Goal: Task Accomplishment & Management: Manage account settings

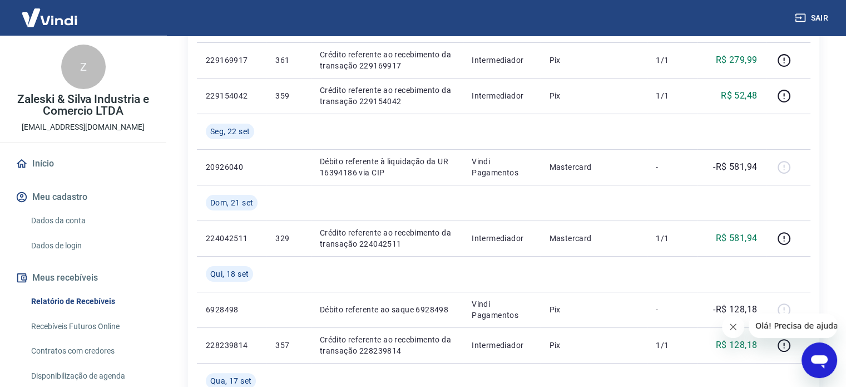
scroll to position [223, 0]
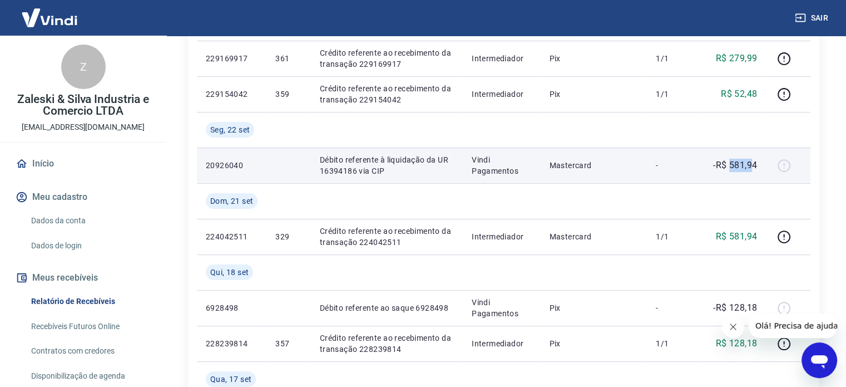
drag, startPoint x: 730, startPoint y: 160, endPoint x: 750, endPoint y: 159, distance: 20.1
click at [750, 159] on p "-R$ 581,94" at bounding box center [735, 165] width 44 height 13
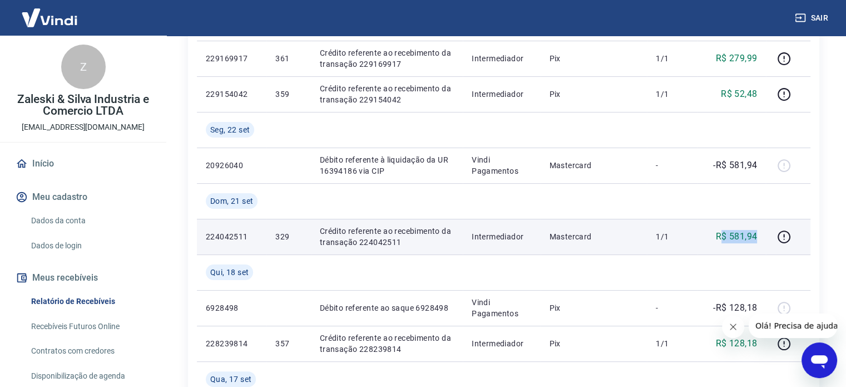
drag, startPoint x: 723, startPoint y: 235, endPoint x: 757, endPoint y: 235, distance: 33.4
click at [756, 235] on p "R$ 581,94" at bounding box center [737, 236] width 42 height 13
click at [783, 237] on icon "button" at bounding box center [784, 237] width 14 height 14
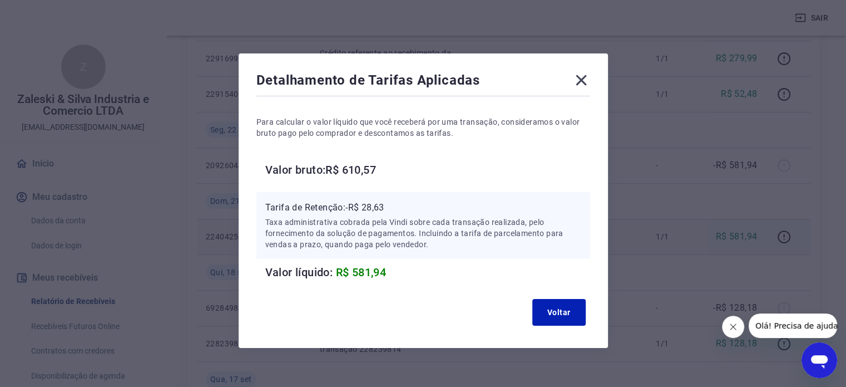
click at [579, 81] on icon at bounding box center [581, 80] width 11 height 11
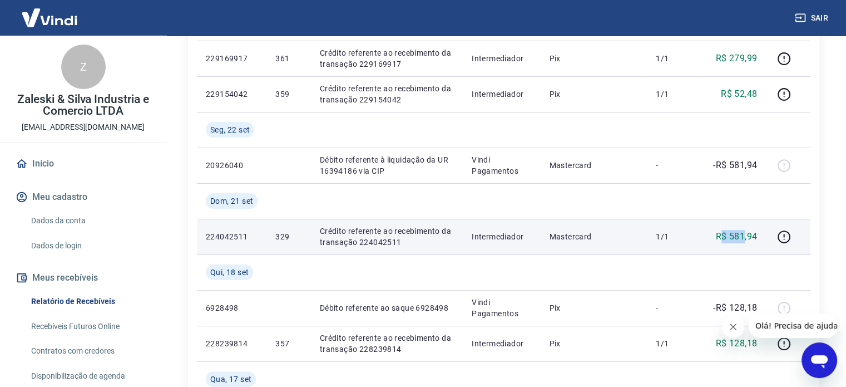
drag, startPoint x: 723, startPoint y: 235, endPoint x: 743, endPoint y: 236, distance: 20.6
click at [743, 236] on p "R$ 581,94" at bounding box center [737, 236] width 42 height 13
click at [745, 237] on p "R$ 581,94" at bounding box center [737, 236] width 42 height 13
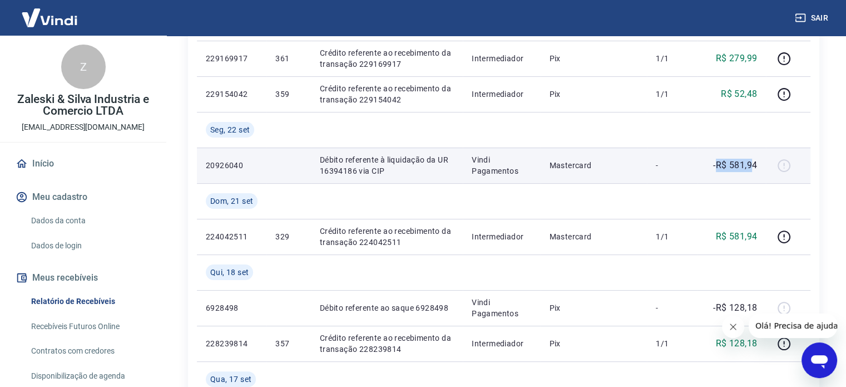
drag, startPoint x: 730, startPoint y: 166, endPoint x: 755, endPoint y: 167, distance: 24.5
click at [753, 166] on p "-R$ 581,94" at bounding box center [735, 165] width 44 height 13
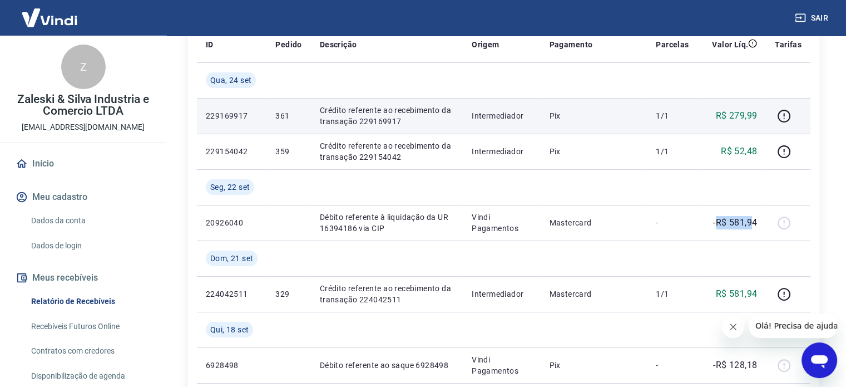
scroll to position [167, 0]
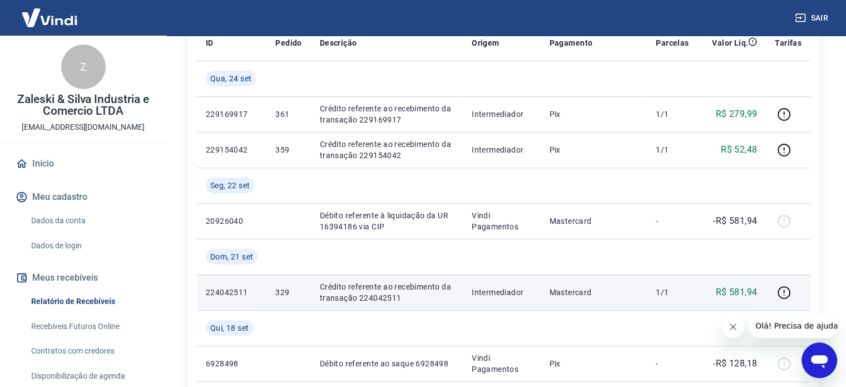
click at [280, 291] on p "329" at bounding box center [288, 292] width 26 height 11
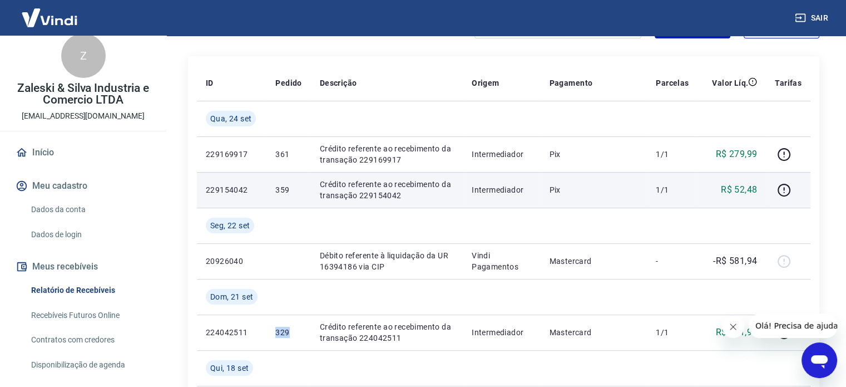
scroll to position [0, 0]
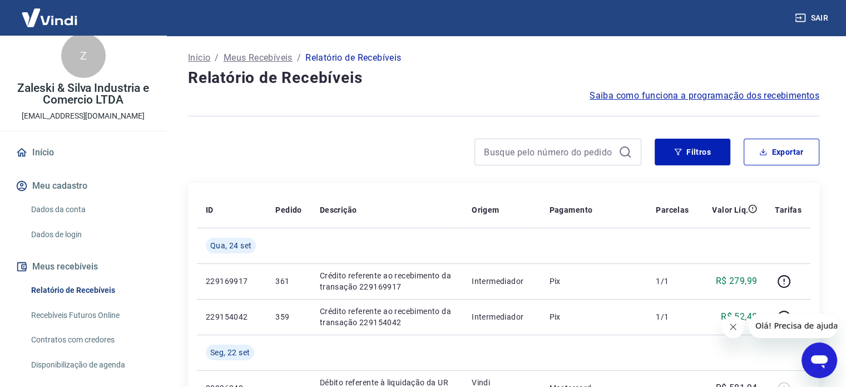
click at [58, 311] on link "Recebíveis Futuros Online" at bounding box center [90, 315] width 126 height 23
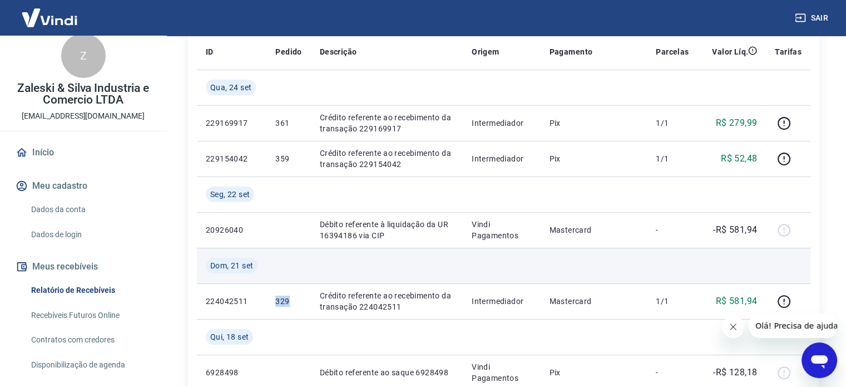
scroll to position [223, 0]
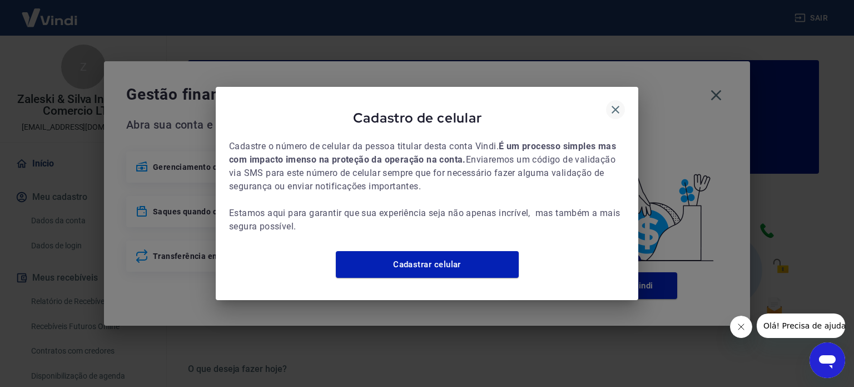
click at [615, 103] on icon "button" at bounding box center [615, 109] width 13 height 13
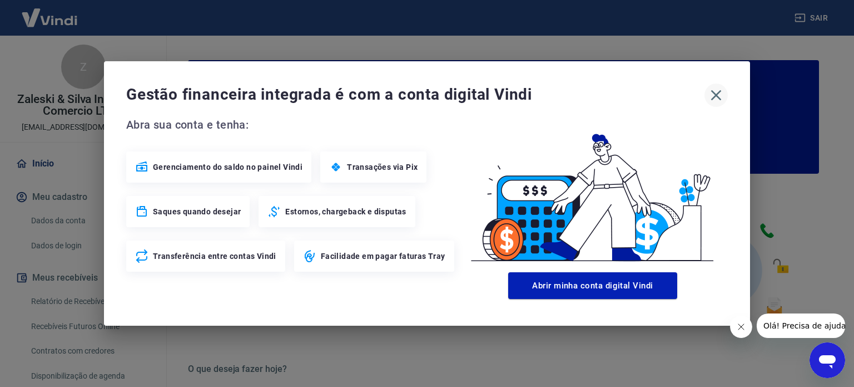
click at [717, 95] on icon "button" at bounding box center [717, 95] width 11 height 11
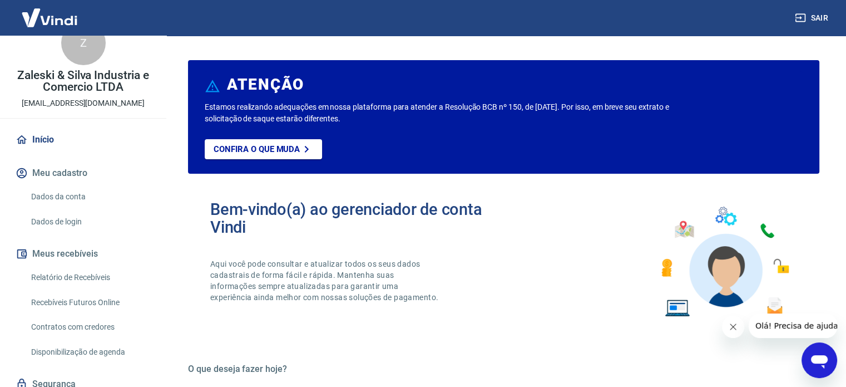
scroll to position [56, 0]
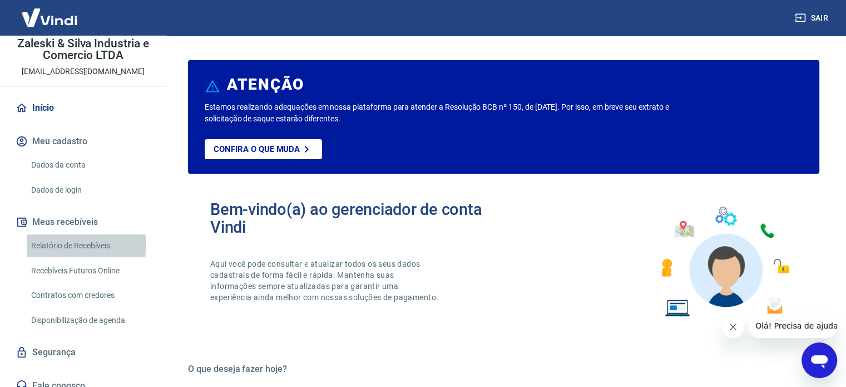
click at [82, 245] on link "Relatório de Recebíveis" at bounding box center [90, 245] width 126 height 23
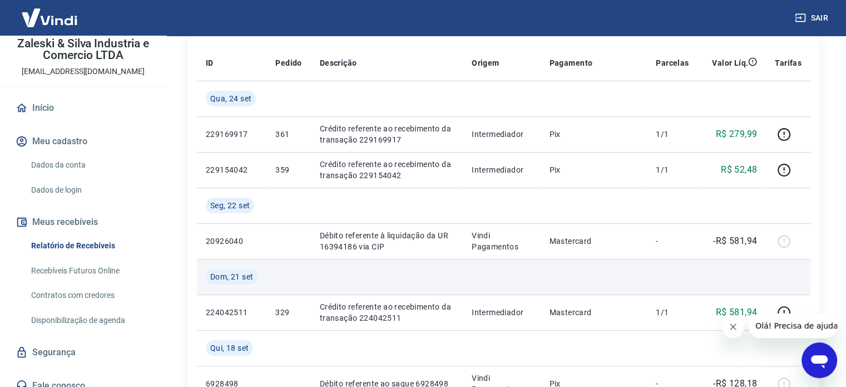
scroll to position [167, 0]
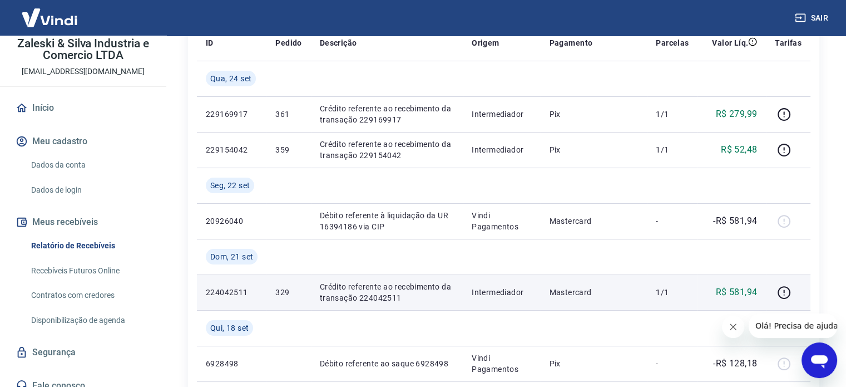
click at [277, 292] on p "329" at bounding box center [288, 292] width 26 height 11
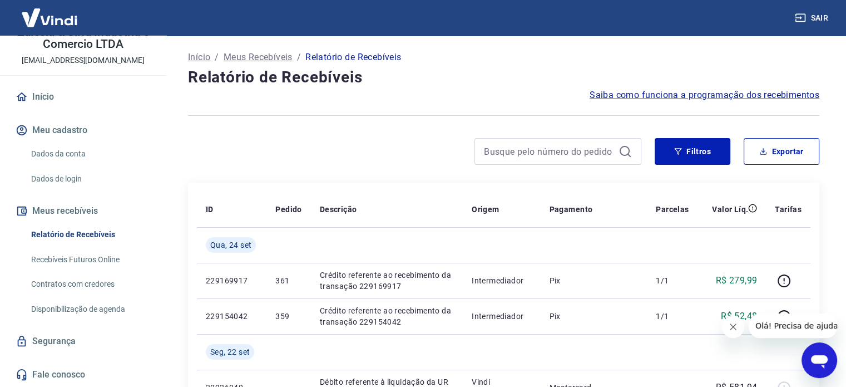
scroll to position [0, 0]
click at [553, 147] on input at bounding box center [549, 152] width 130 height 17
click at [559, 151] on input "329" at bounding box center [549, 152] width 130 height 17
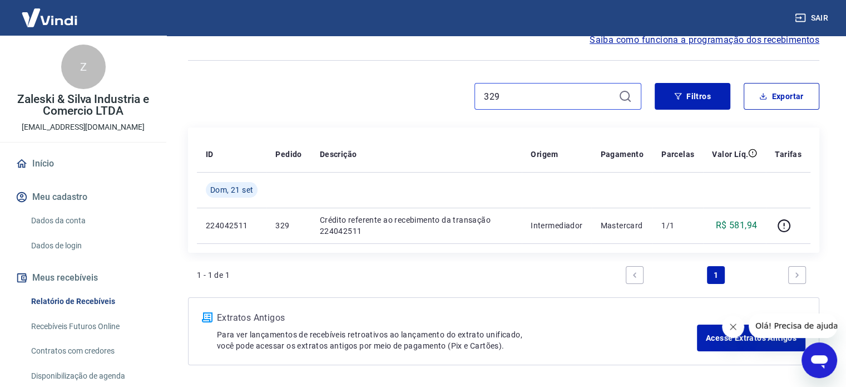
type input "329"
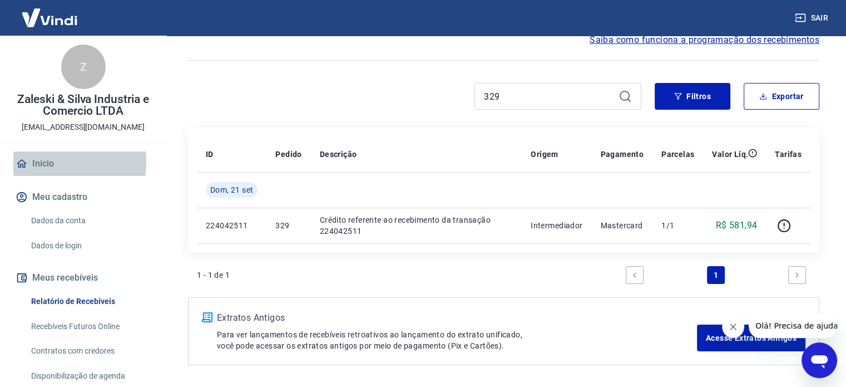
click at [28, 162] on link "Início" at bounding box center [83, 163] width 140 height 24
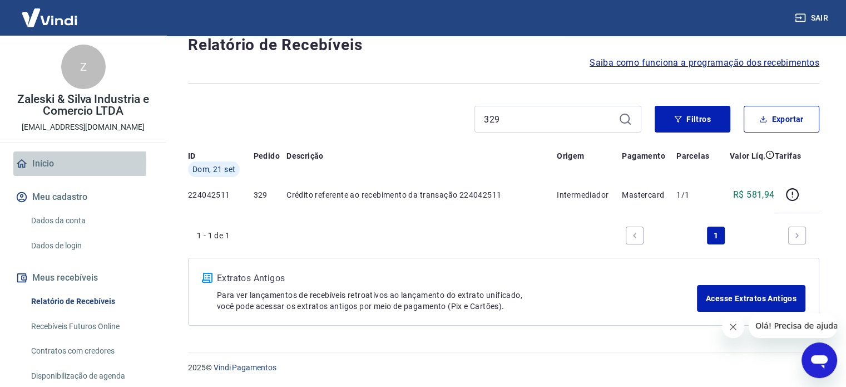
scroll to position [567, 0]
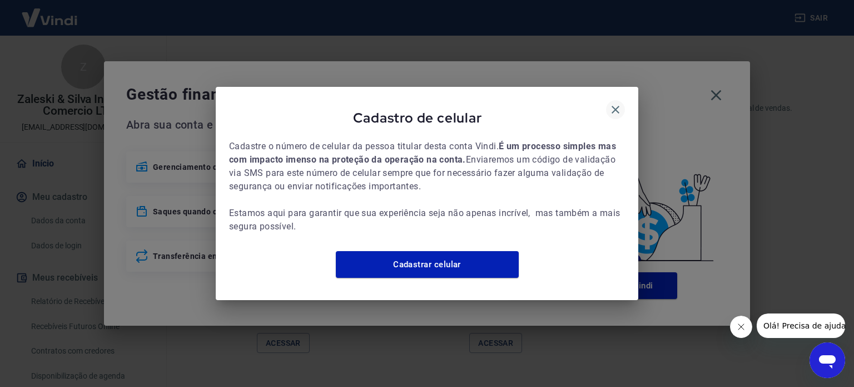
click at [615, 105] on icon "button" at bounding box center [615, 109] width 13 height 13
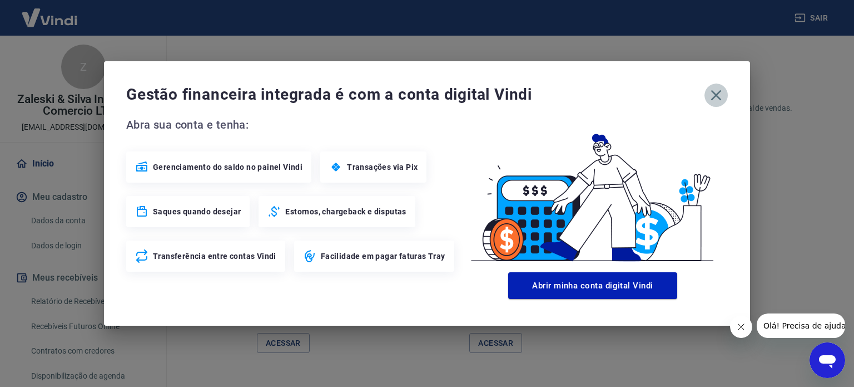
click at [721, 93] on icon "button" at bounding box center [717, 95] width 18 height 18
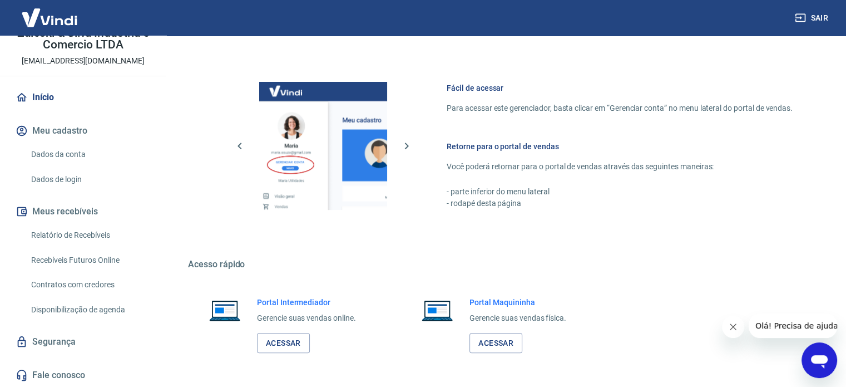
scroll to position [67, 0]
click at [67, 149] on link "Dados da conta" at bounding box center [90, 153] width 126 height 23
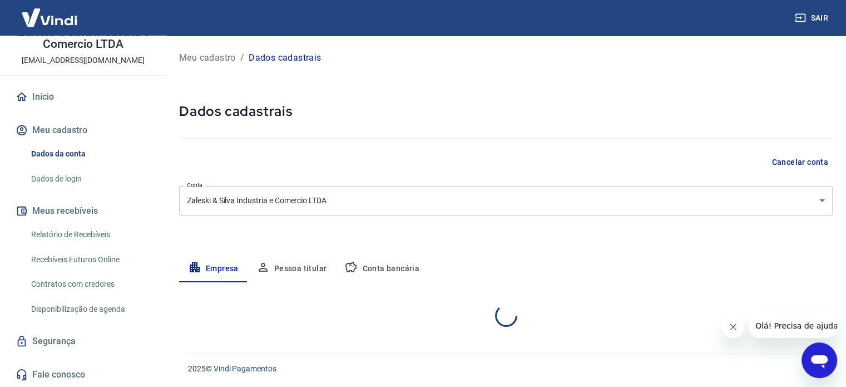
select select "SC"
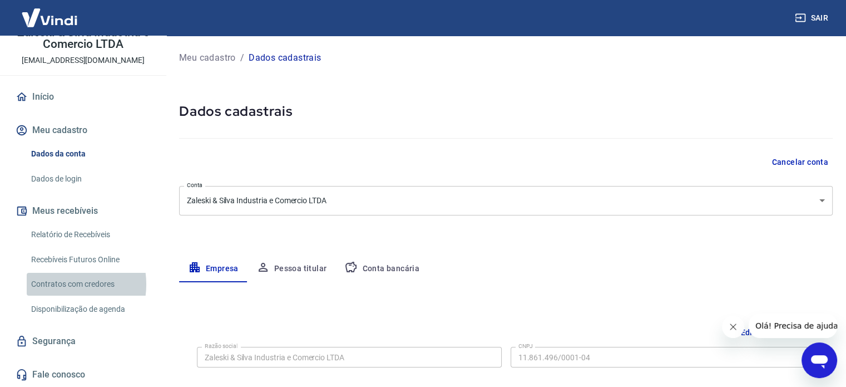
click at [56, 284] on link "Contratos com credores" at bounding box center [90, 284] width 126 height 23
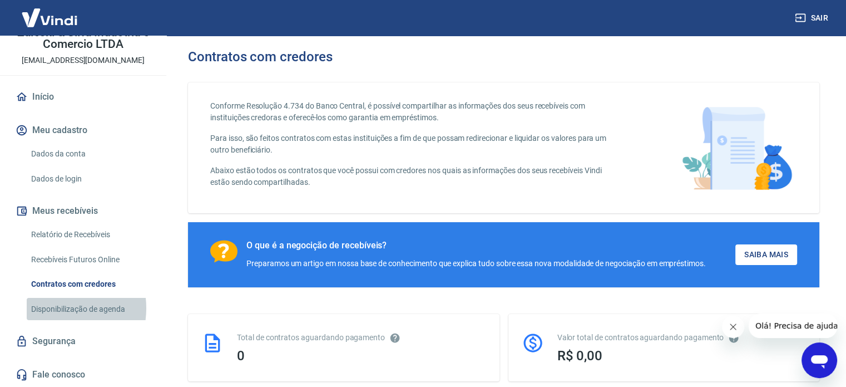
click at [54, 308] on link "Disponibilização de agenda" at bounding box center [90, 309] width 126 height 23
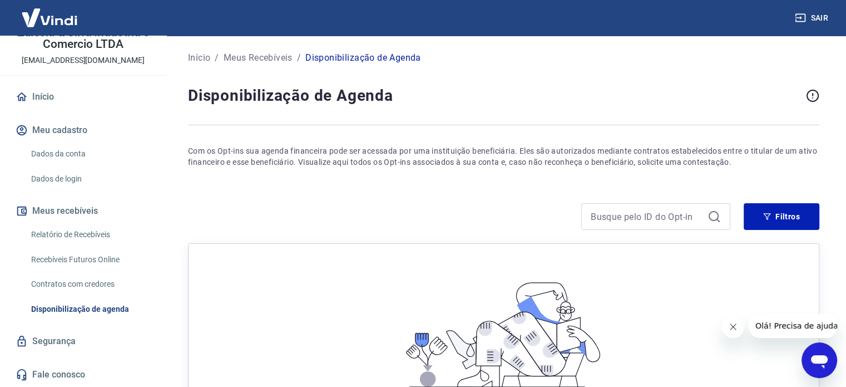
click at [60, 235] on link "Relatório de Recebíveis" at bounding box center [90, 234] width 126 height 23
click at [55, 128] on button "Meu cadastro" at bounding box center [83, 130] width 140 height 24
click at [46, 93] on link "Início" at bounding box center [83, 97] width 140 height 24
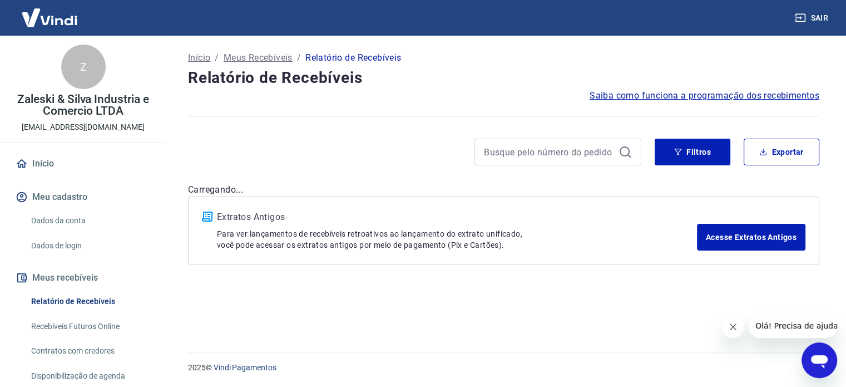
click at [58, 88] on div "Z Zaleski & Silva Industria e Comercio LTDA compras01@verdetec.com" at bounding box center [83, 89] width 166 height 106
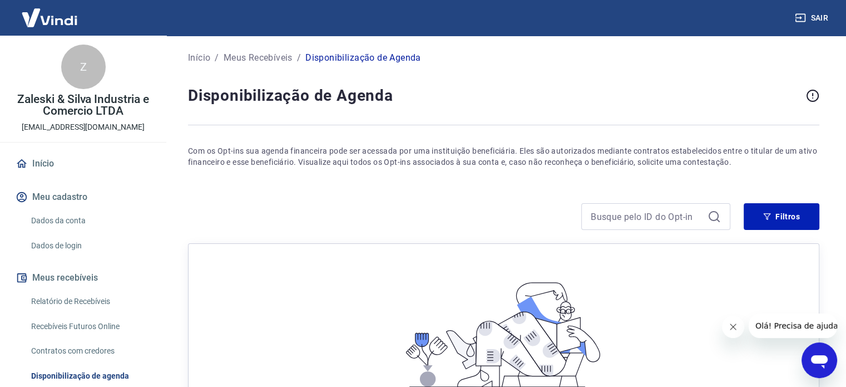
click at [78, 101] on p "Zaleski & Silva Industria e Comercio LTDA" at bounding box center [83, 104] width 149 height 23
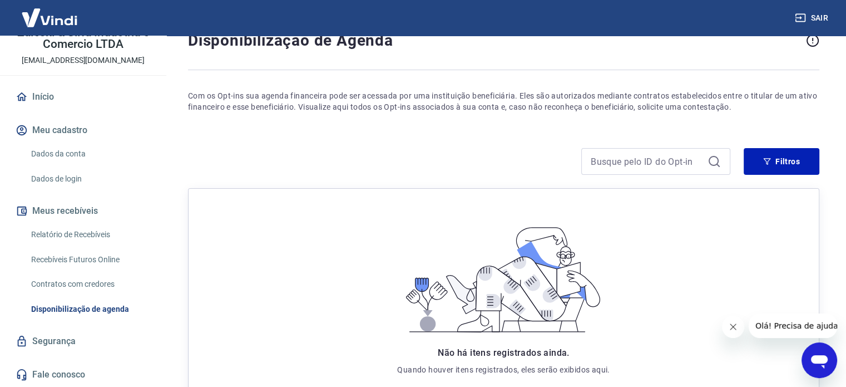
scroll to position [56, 0]
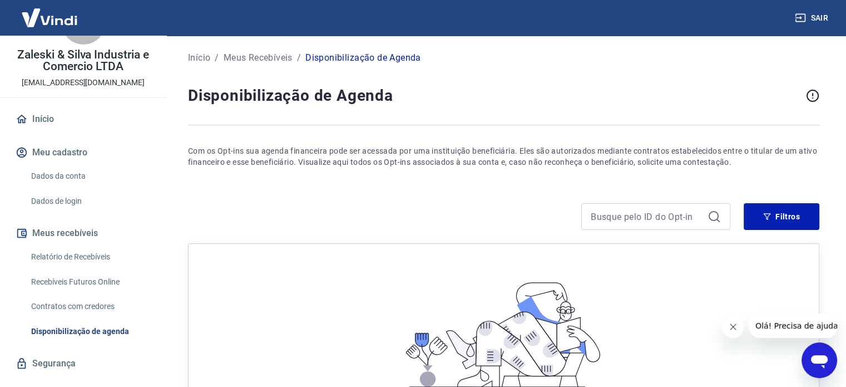
scroll to position [7, 0]
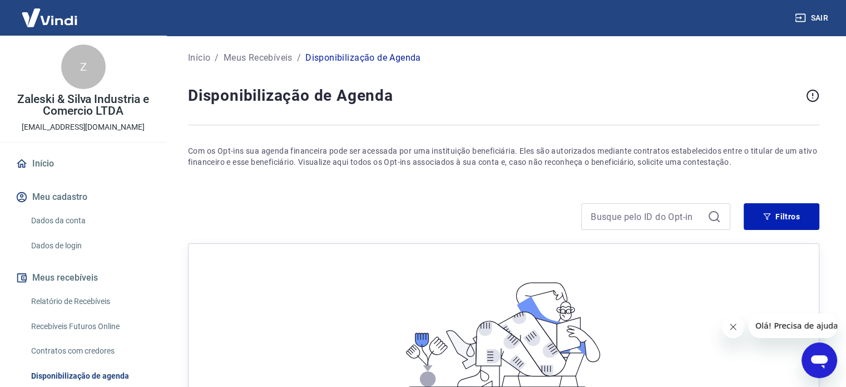
click at [192, 55] on p "Início" at bounding box center [199, 57] width 22 height 13
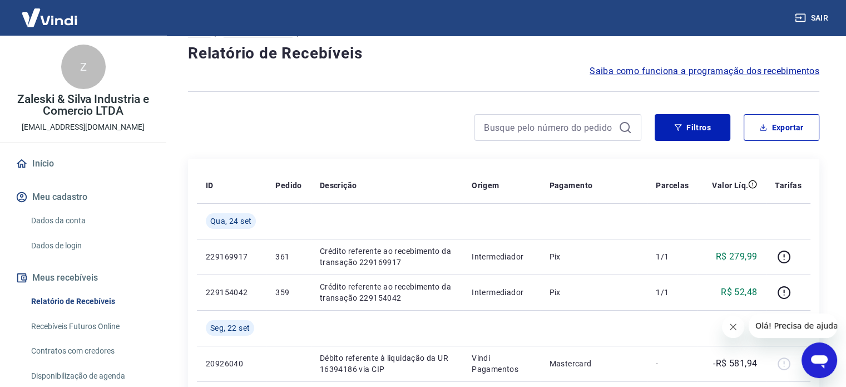
scroll to position [111, 0]
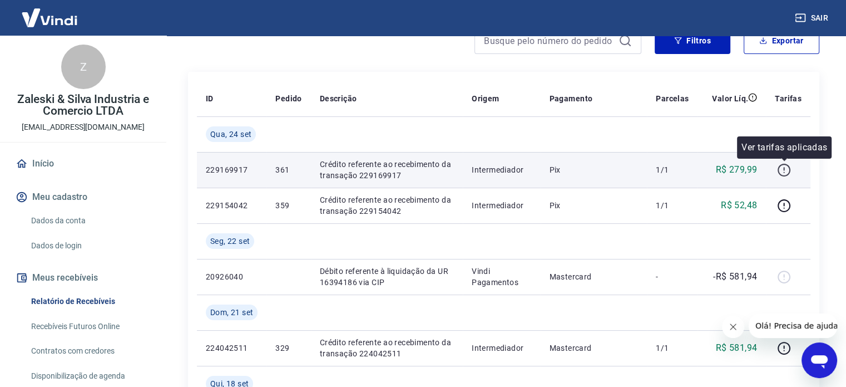
click at [783, 172] on icon "button" at bounding box center [784, 170] width 14 height 14
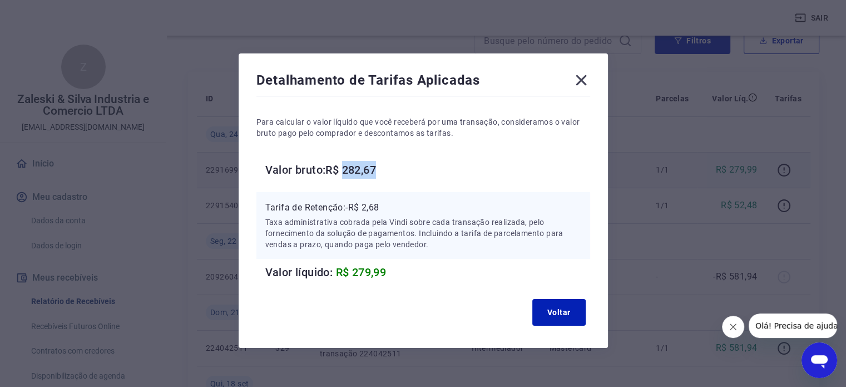
drag, startPoint x: 345, startPoint y: 166, endPoint x: 383, endPoint y: 170, distance: 38.5
click at [383, 170] on h6 "Valor bruto: R$ 282,67" at bounding box center [427, 170] width 325 height 18
click at [392, 171] on h6 "Valor bruto: R$ 282,67" at bounding box center [427, 170] width 325 height 18
drag, startPoint x: 572, startPoint y: 79, endPoint x: 648, endPoint y: 144, distance: 99.0
click at [572, 79] on icon at bounding box center [581, 80] width 18 height 18
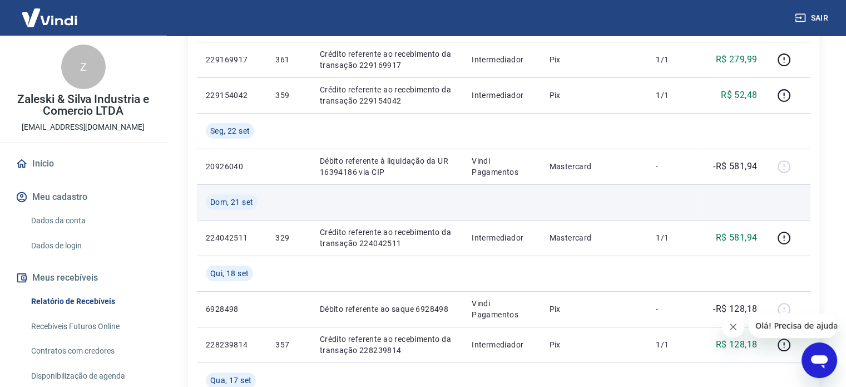
scroll to position [223, 0]
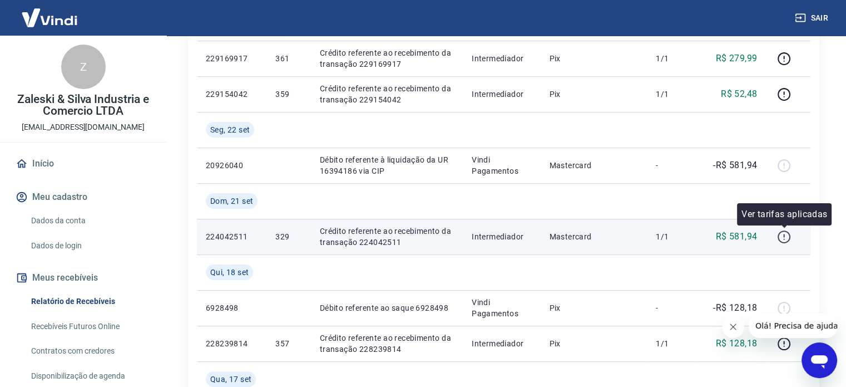
click at [781, 238] on icon "button" at bounding box center [784, 237] width 14 height 14
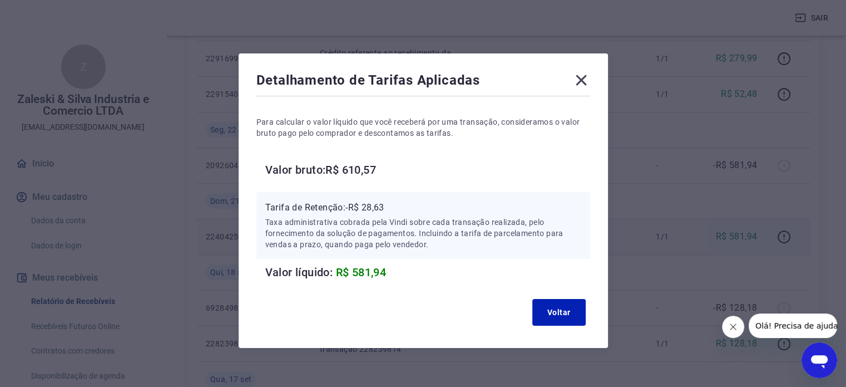
click at [581, 78] on icon at bounding box center [581, 80] width 11 height 11
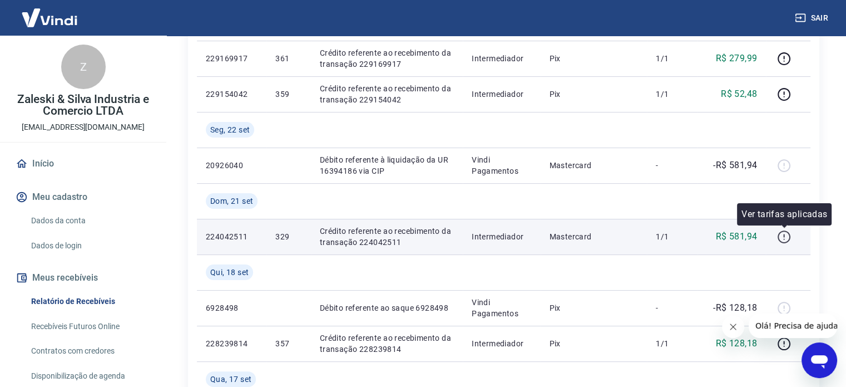
click at [786, 239] on icon "button" at bounding box center [784, 237] width 14 height 14
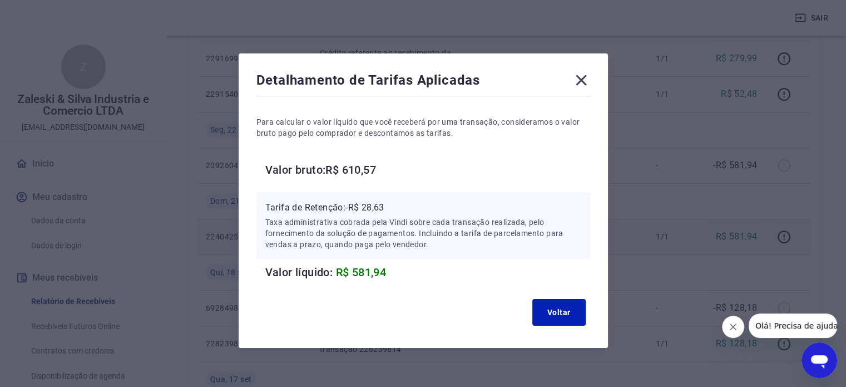
click at [585, 77] on icon at bounding box center [581, 80] width 18 height 18
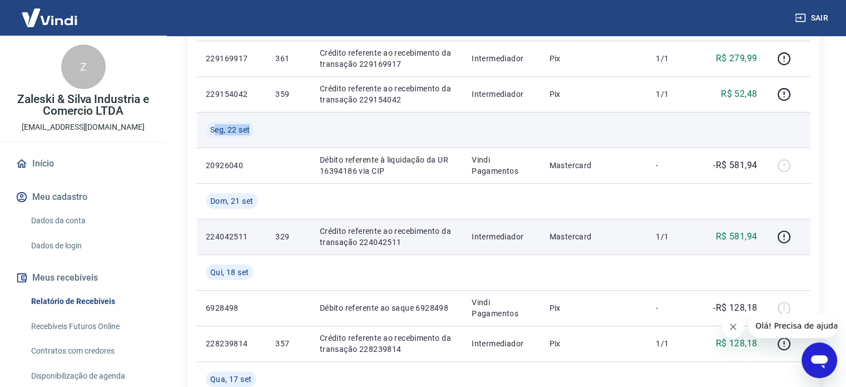
drag, startPoint x: 217, startPoint y: 131, endPoint x: 254, endPoint y: 131, distance: 36.7
click at [254, 131] on div "Seg, 22 set" at bounding box center [230, 130] width 48 height 16
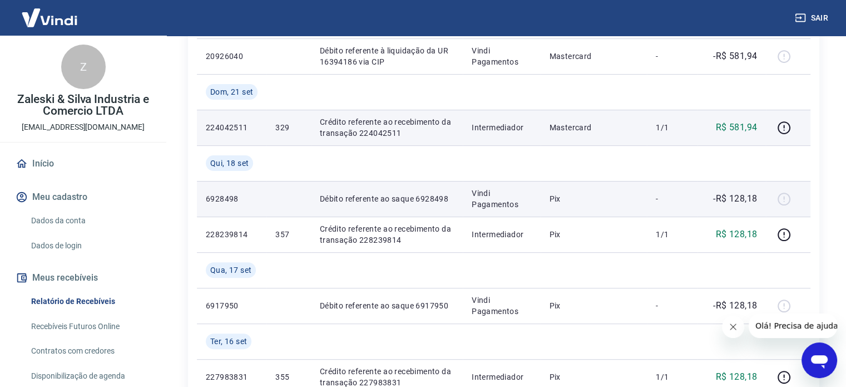
scroll to position [334, 0]
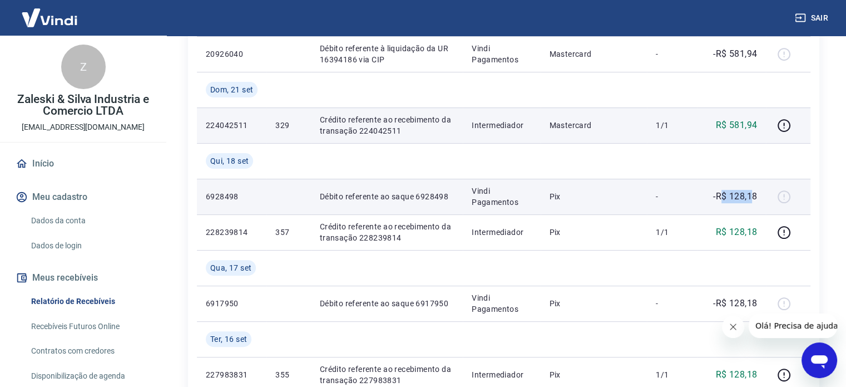
drag, startPoint x: 724, startPoint y: 193, endPoint x: 758, endPoint y: 196, distance: 34.0
click at [754, 195] on p "-R$ 128,18" at bounding box center [735, 196] width 44 height 13
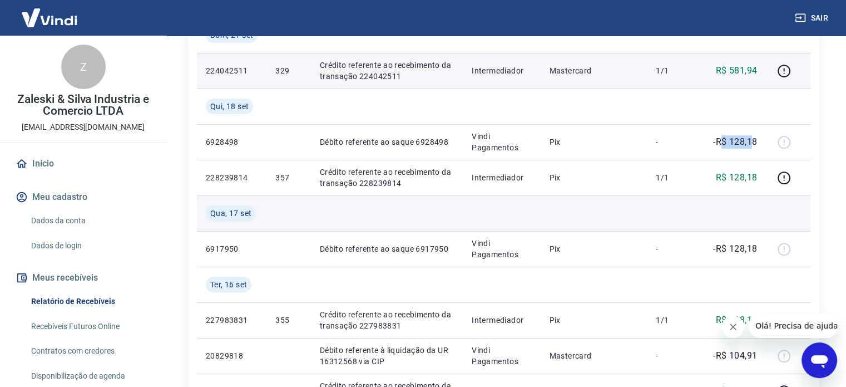
scroll to position [389, 0]
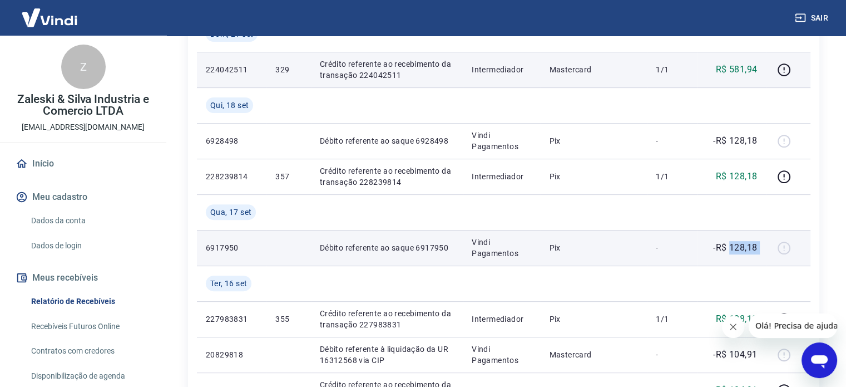
drag, startPoint x: 729, startPoint y: 244, endPoint x: 774, endPoint y: 244, distance: 45.6
click at [770, 244] on tr "6917950 Débito referente ao saque 6917950 Vindi Pagamentos Pix - -R$ 128,18" at bounding box center [504, 248] width 614 height 36
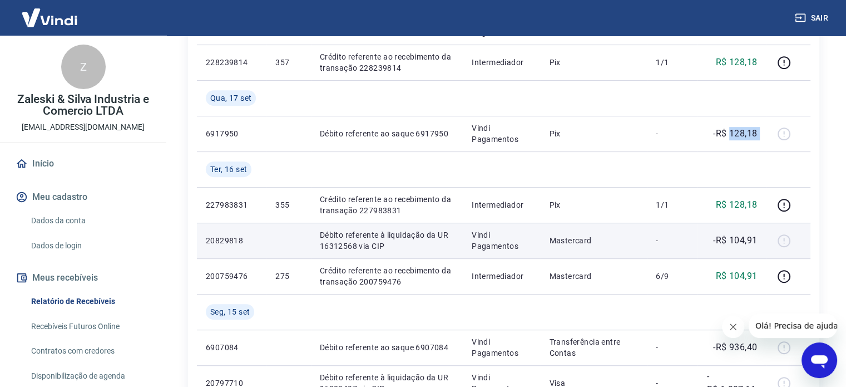
scroll to position [501, 0]
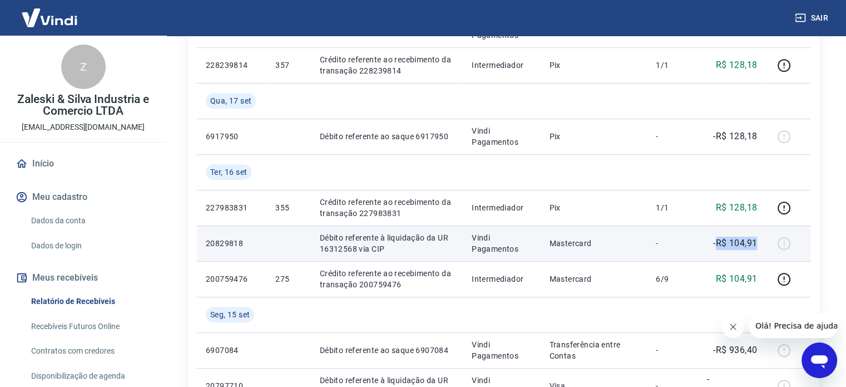
drag, startPoint x: 718, startPoint y: 243, endPoint x: 765, endPoint y: 243, distance: 47.8
click at [765, 243] on td "-R$ 104,91" at bounding box center [732, 243] width 68 height 36
drag, startPoint x: 712, startPoint y: 242, endPoint x: 763, endPoint y: 241, distance: 50.6
click at [763, 241] on td "-R$ 104,91" at bounding box center [732, 243] width 68 height 36
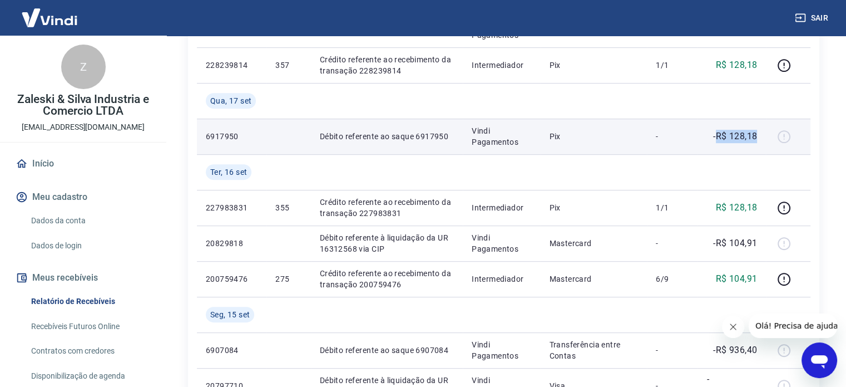
drag, startPoint x: 716, startPoint y: 139, endPoint x: 765, endPoint y: 141, distance: 49.0
click at [765, 141] on td "-R$ 128,18" at bounding box center [732, 136] width 68 height 36
drag, startPoint x: 734, startPoint y: 133, endPoint x: 751, endPoint y: 135, distance: 16.8
click at [736, 133] on p "-R$ 128,18" at bounding box center [735, 136] width 44 height 13
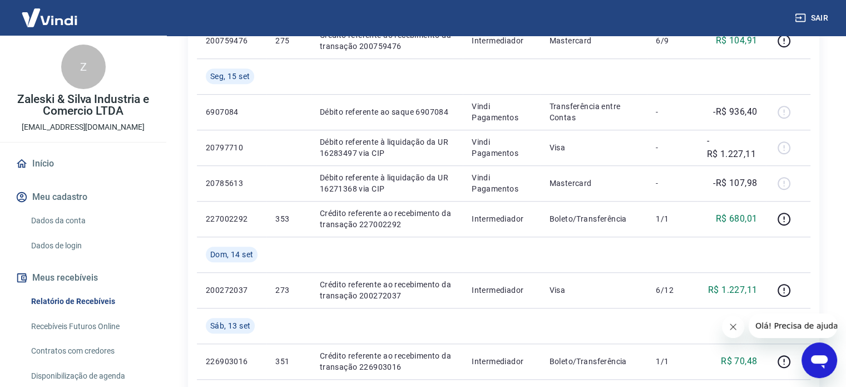
scroll to position [737, 0]
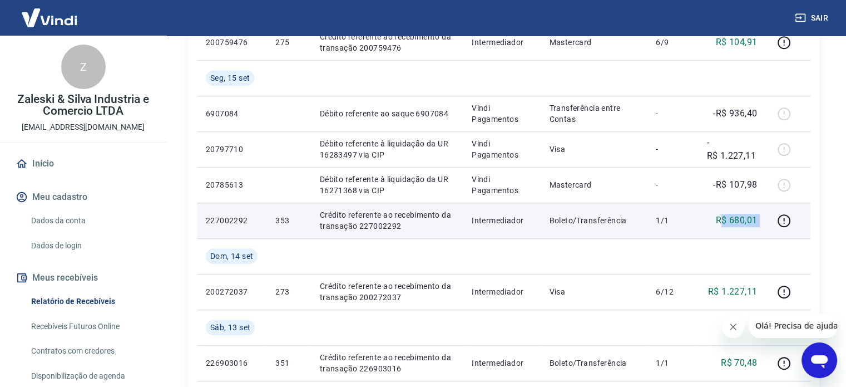
drag, startPoint x: 724, startPoint y: 219, endPoint x: 769, endPoint y: 219, distance: 45.6
click at [769, 219] on tr "227002292 353 Crédito referente ao recebimento da transação 227002292 Intermedi…" at bounding box center [504, 220] width 614 height 36
click at [732, 218] on p "R$ 680,01" at bounding box center [737, 220] width 42 height 13
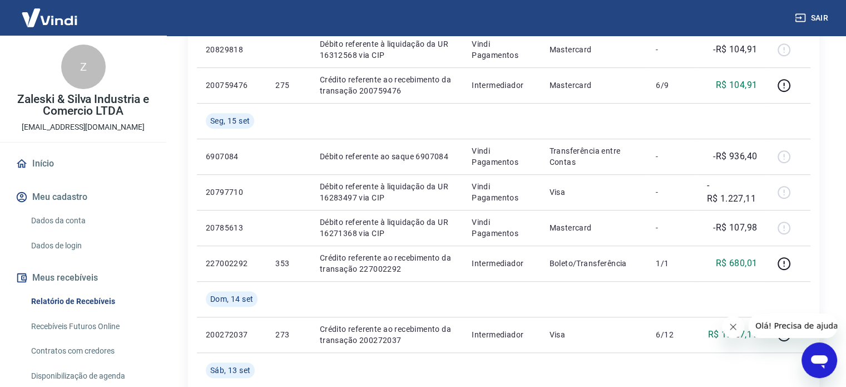
scroll to position [681, 0]
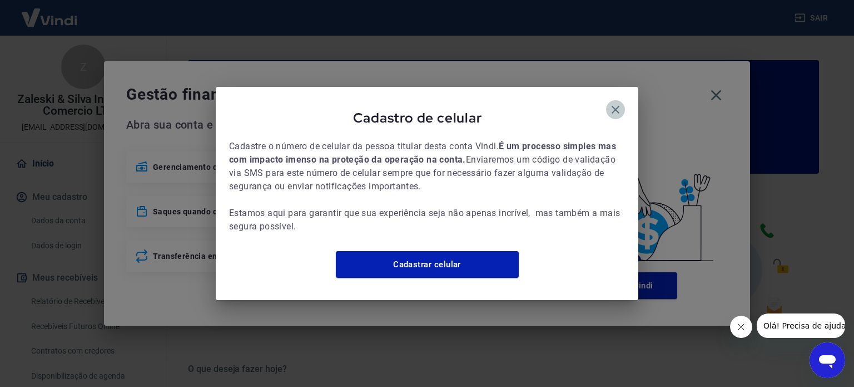
click at [619, 106] on icon "button" at bounding box center [616, 110] width 8 height 8
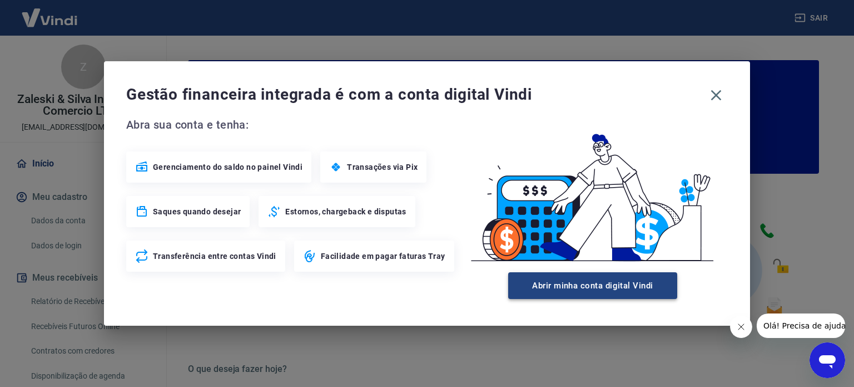
click at [576, 287] on button "Abrir minha conta digital Vindi" at bounding box center [592, 285] width 169 height 27
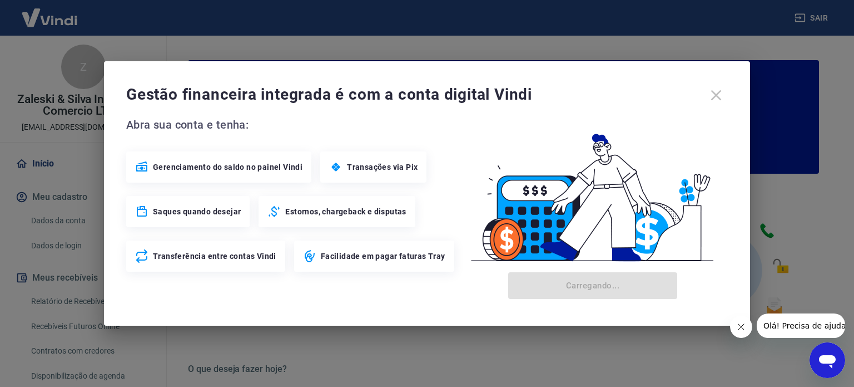
drag, startPoint x: 715, startPoint y: 92, endPoint x: 689, endPoint y: 113, distance: 33.3
click at [715, 96] on div "Gestão financeira integrada é com a conta digital Vindi" at bounding box center [427, 94] width 602 height 23
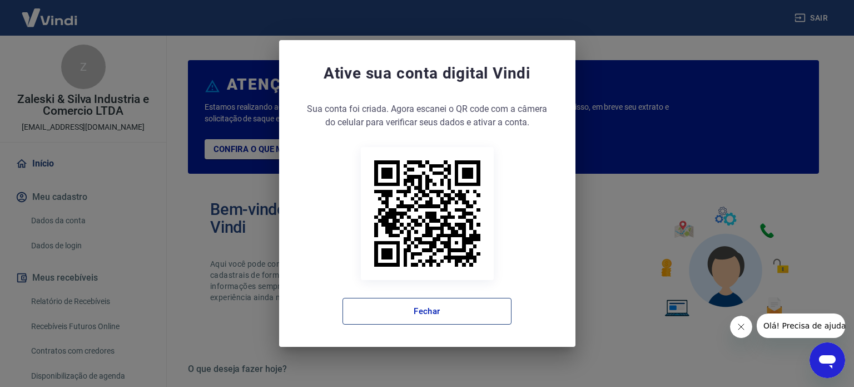
click at [425, 315] on button "Fechar" at bounding box center [427, 311] width 169 height 27
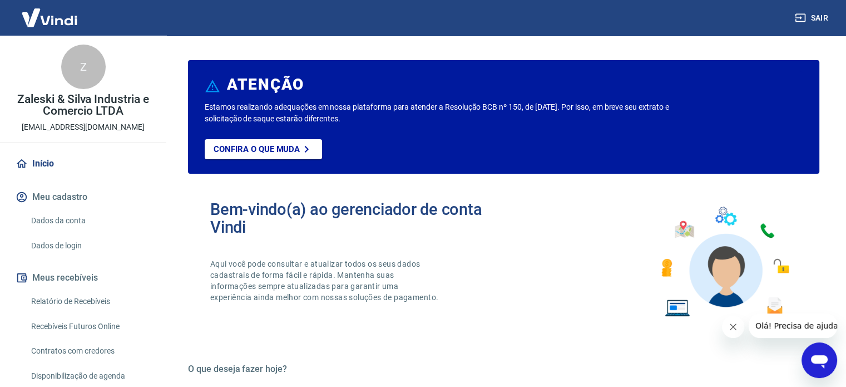
click at [37, 162] on link "Início" at bounding box center [83, 163] width 140 height 24
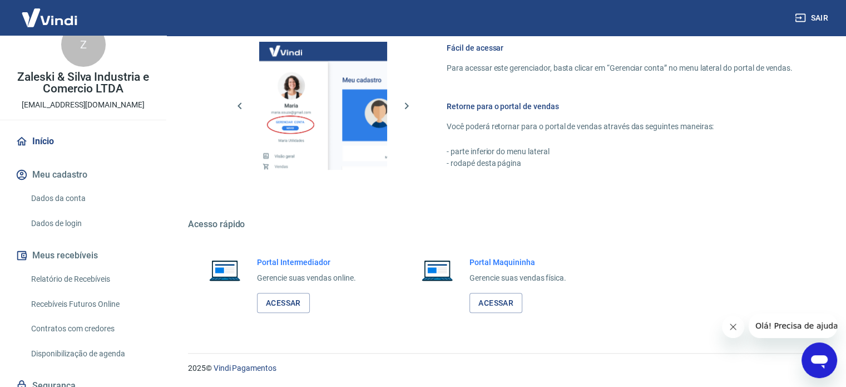
scroll to position [67, 0]
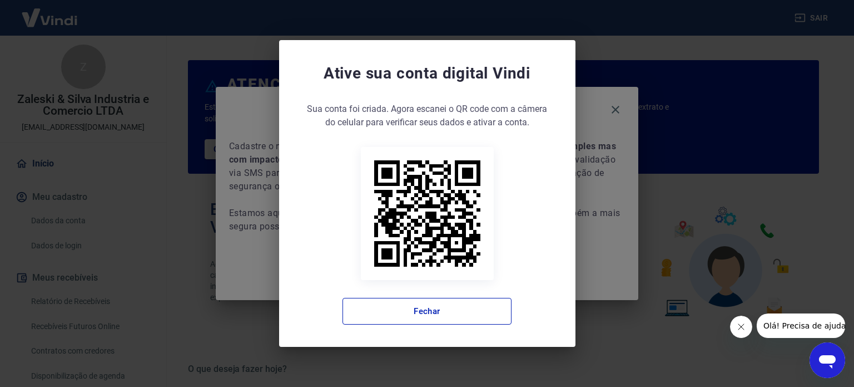
click at [114, 141] on div "Ative sua conta digital [PERSON_NAME] conta foi criada. Agora clique no botão a…" at bounding box center [427, 193] width 854 height 387
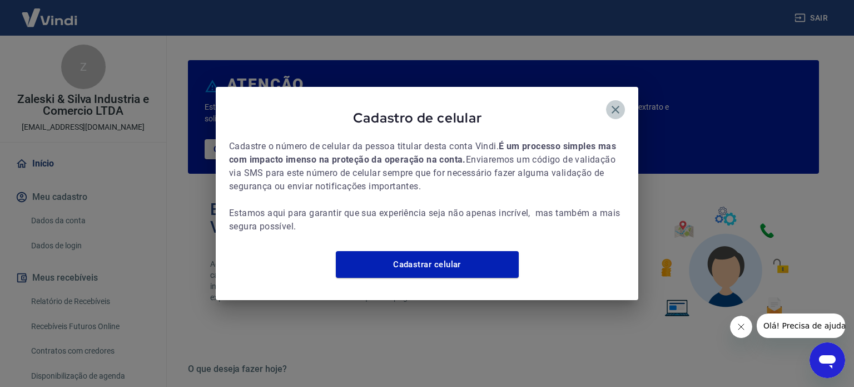
click at [619, 106] on icon "button" at bounding box center [616, 110] width 8 height 8
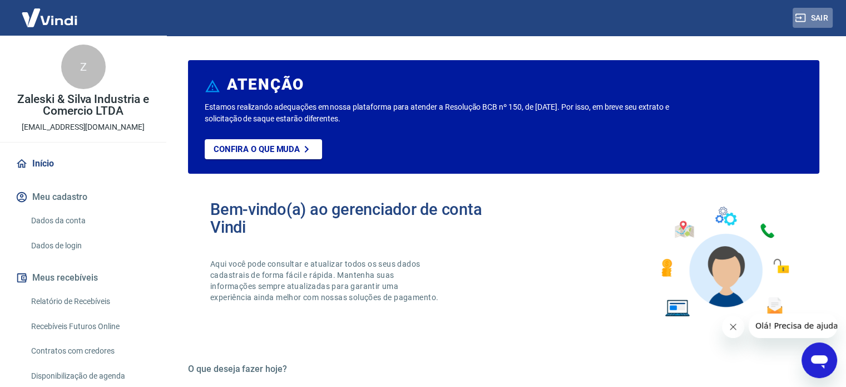
click at [817, 13] on button "Sair" at bounding box center [813, 18] width 40 height 21
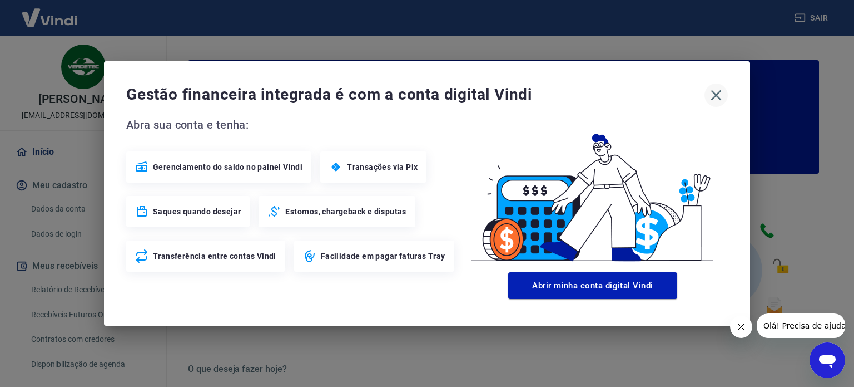
click at [721, 92] on icon "button" at bounding box center [717, 95] width 18 height 18
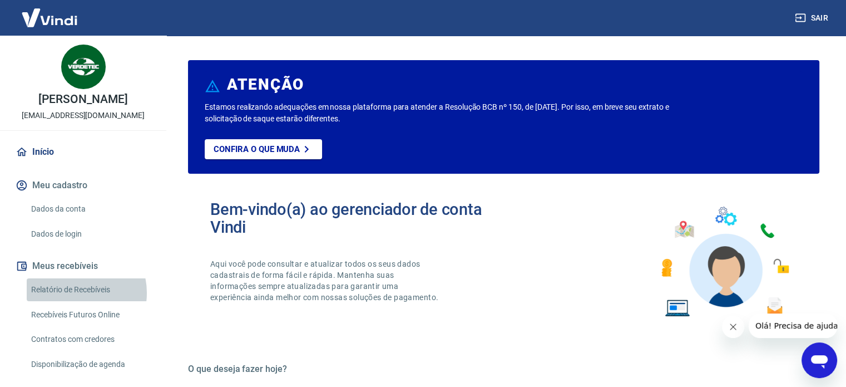
click at [74, 293] on link "Relatório de Recebíveis" at bounding box center [90, 289] width 126 height 23
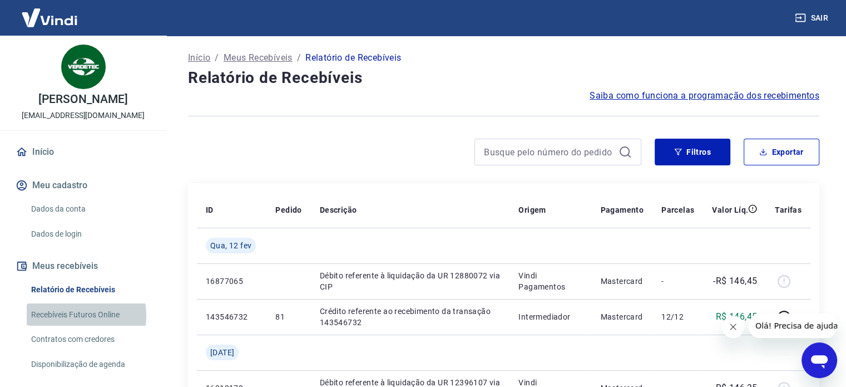
click at [75, 315] on link "Recebíveis Futuros Online" at bounding box center [90, 314] width 126 height 23
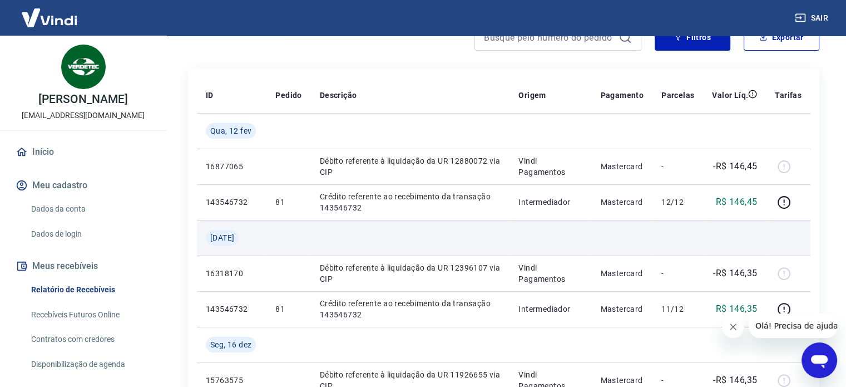
scroll to position [111, 0]
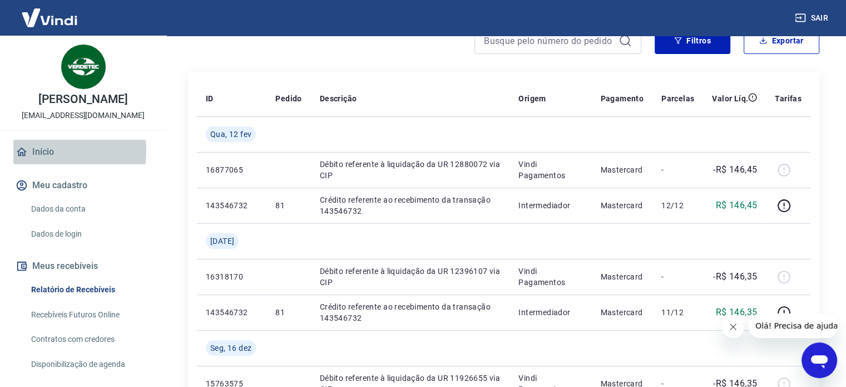
click at [41, 150] on link "Início" at bounding box center [83, 152] width 140 height 24
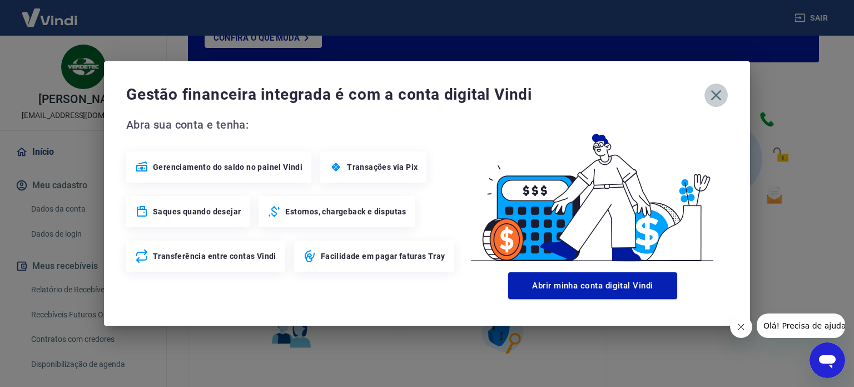
click at [715, 91] on icon "button" at bounding box center [717, 95] width 18 height 18
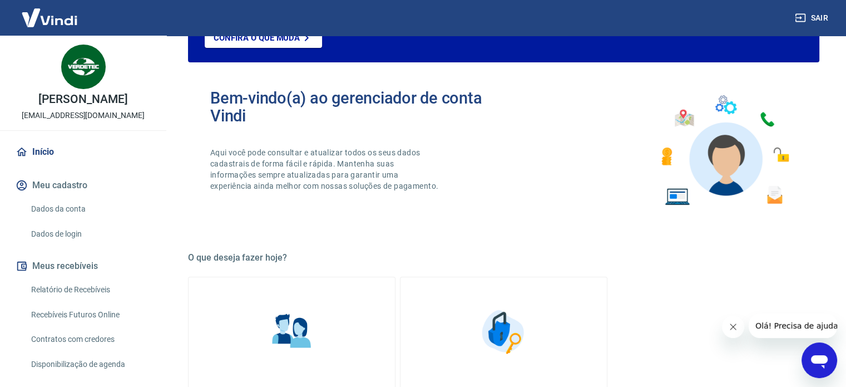
click at [75, 312] on link "Recebíveis Futuros Online" at bounding box center [90, 314] width 126 height 23
